Goal: Check status: Check status

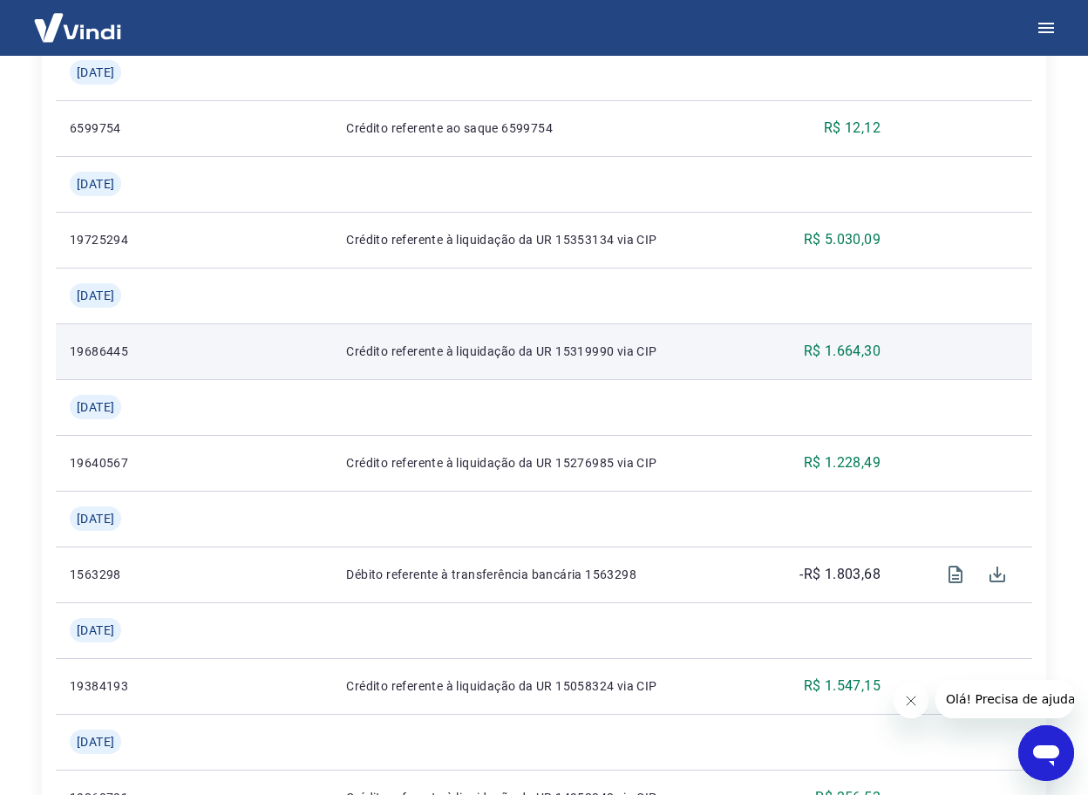
scroll to position [697, 0]
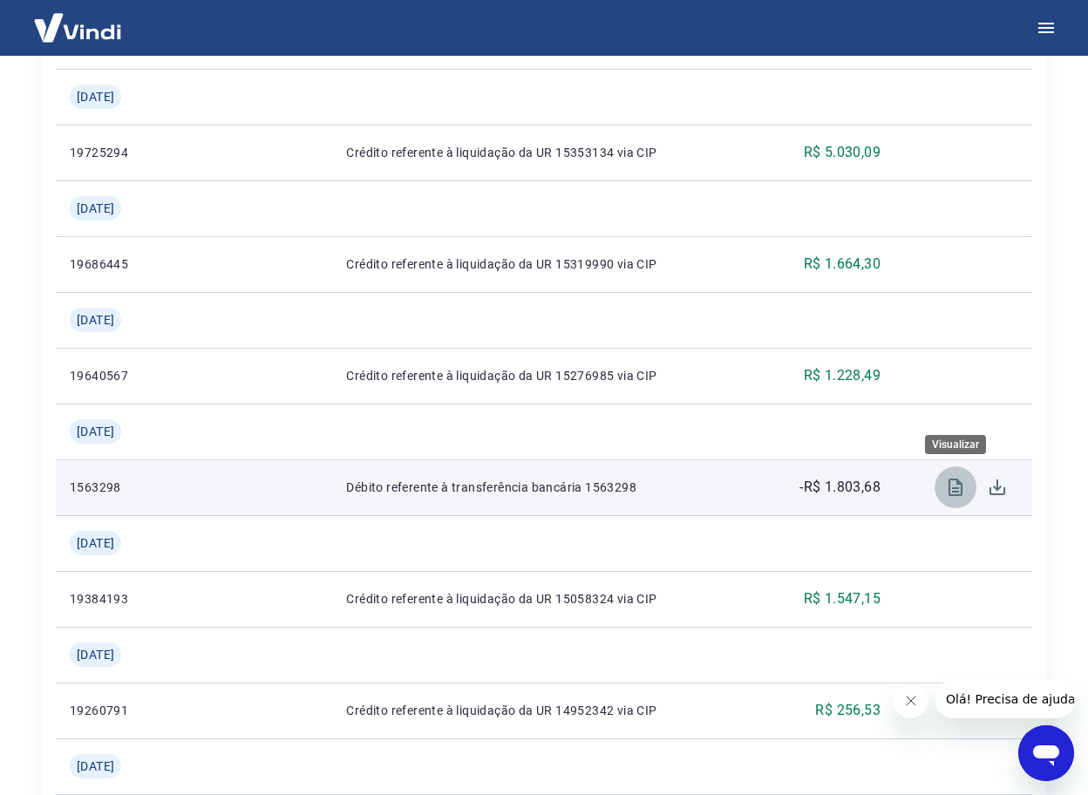
click at [948, 491] on icon "Visualizar" at bounding box center [955, 486] width 14 height 17
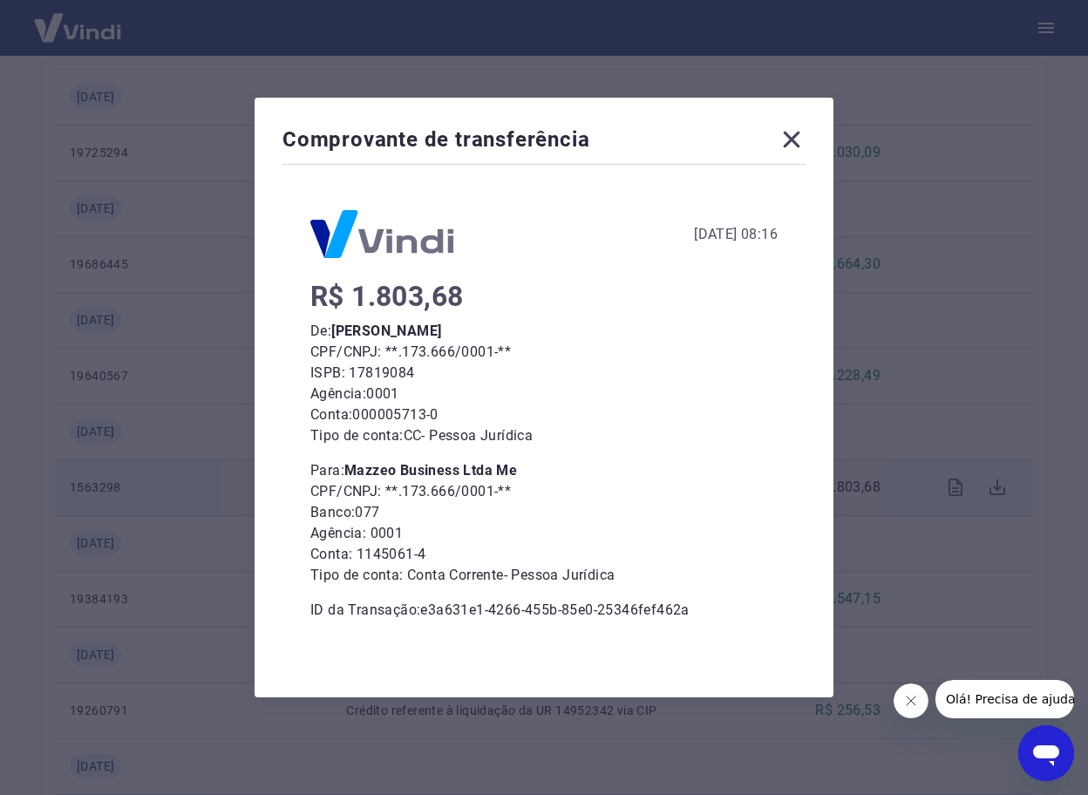
click at [797, 144] on icon at bounding box center [791, 139] width 28 height 28
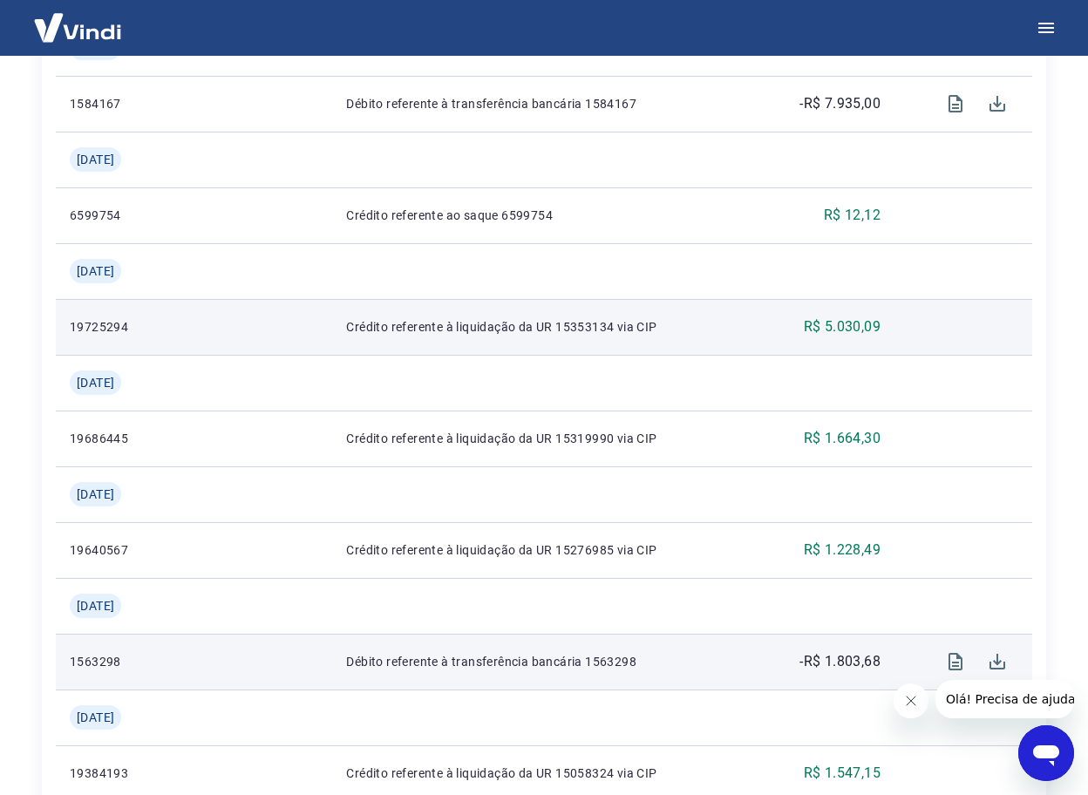
scroll to position [436, 0]
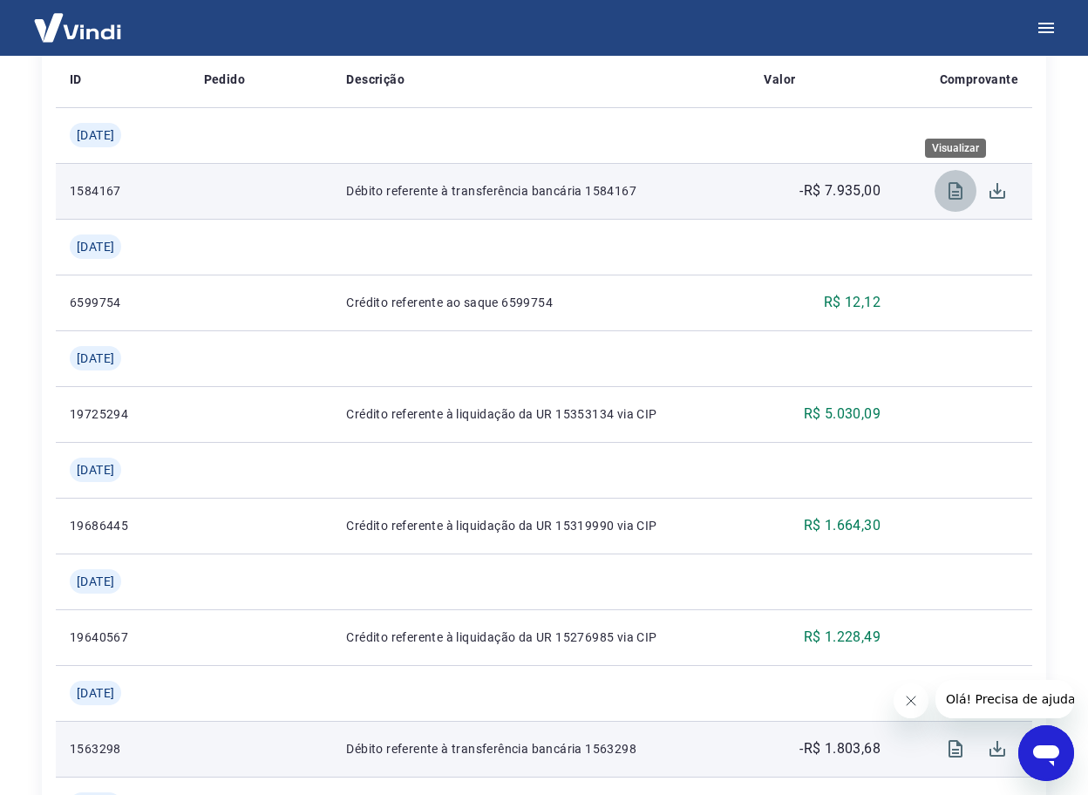
click at [945, 193] on icon "Visualizar" at bounding box center [955, 190] width 21 height 21
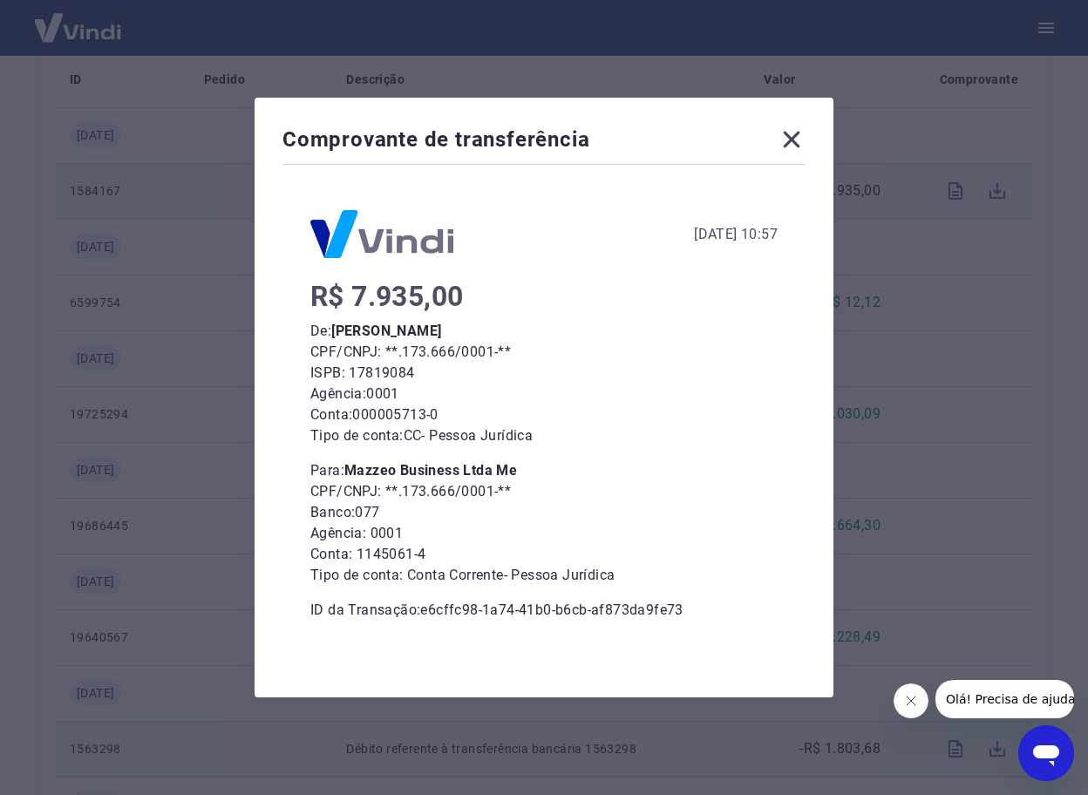
click at [803, 137] on icon at bounding box center [791, 139] width 28 height 28
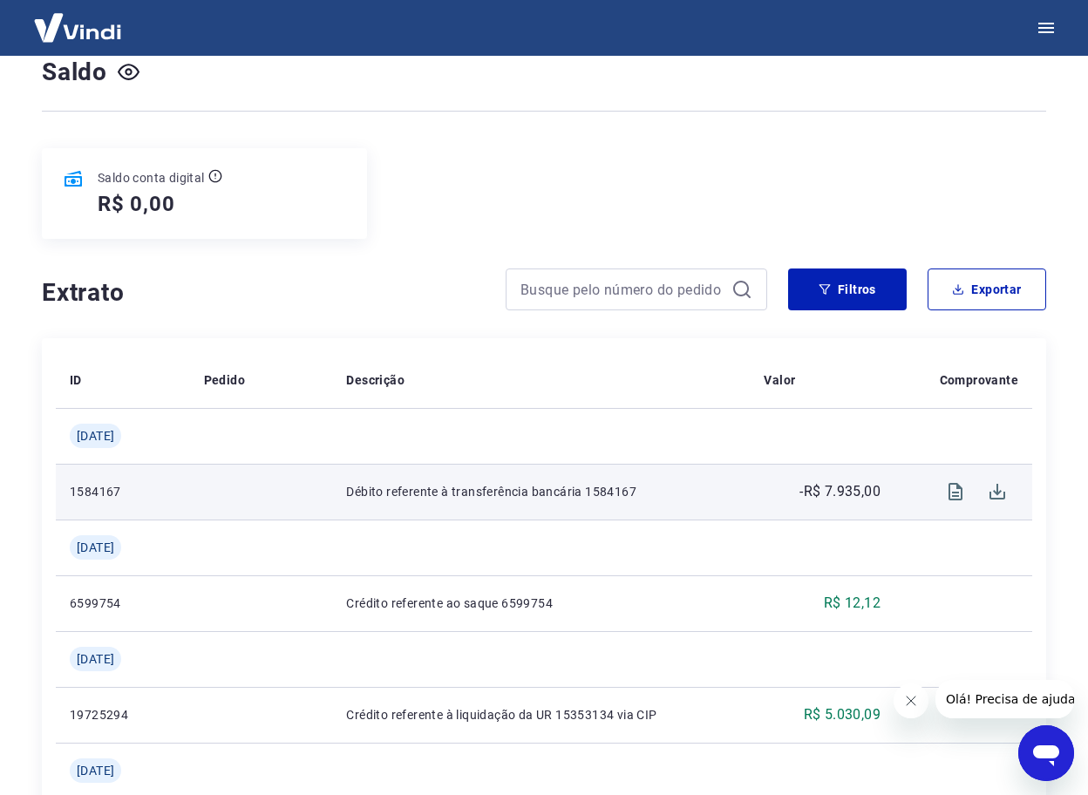
scroll to position [0, 0]
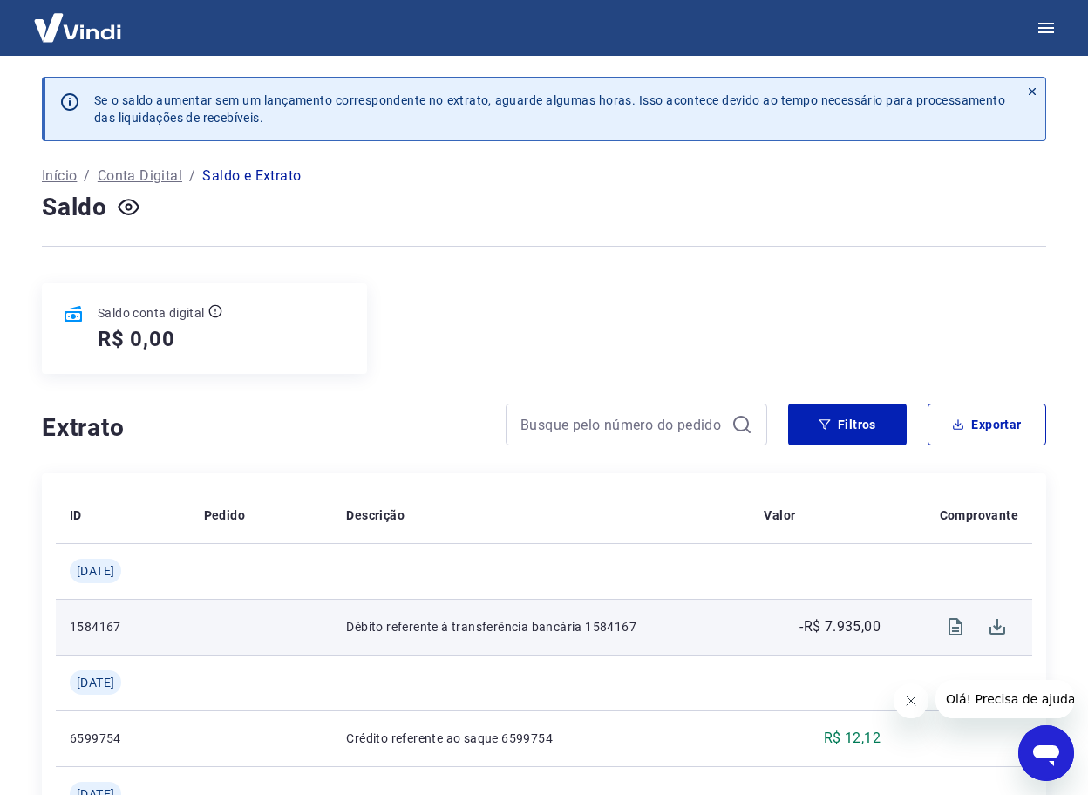
click at [753, 178] on div "Início / Conta Digital / Saldo e Extrato" at bounding box center [544, 176] width 1004 height 28
